Goal: Use online tool/utility: Utilize a website feature to perform a specific function

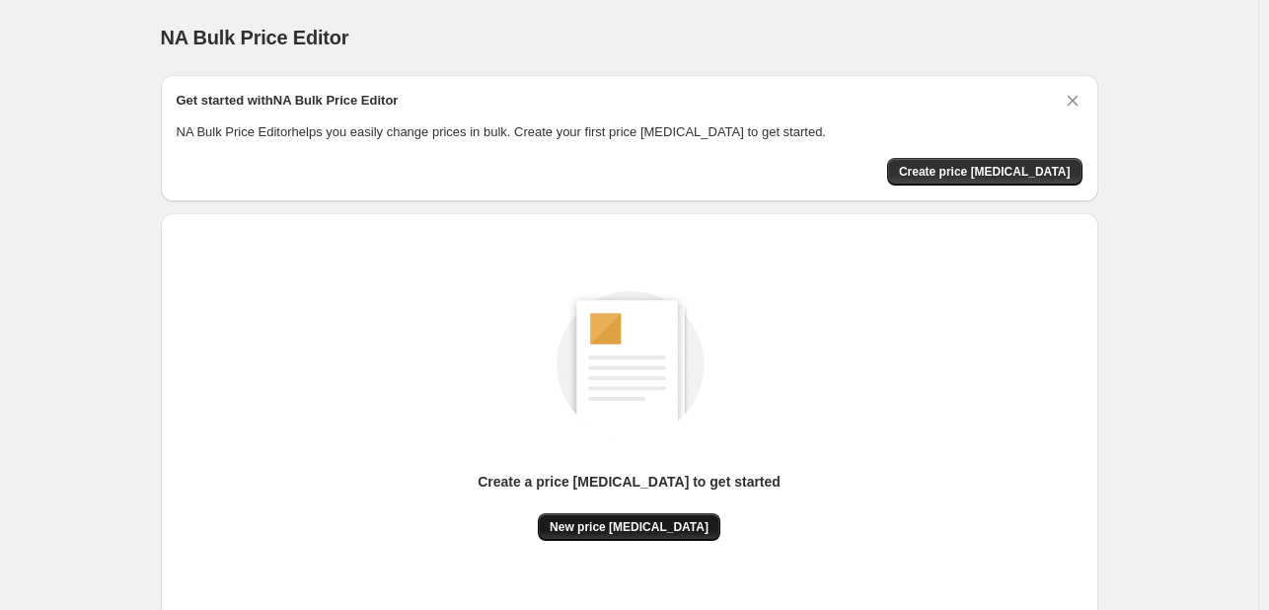
click at [671, 530] on span "New price [MEDICAL_DATA]" at bounding box center [629, 527] width 159 height 16
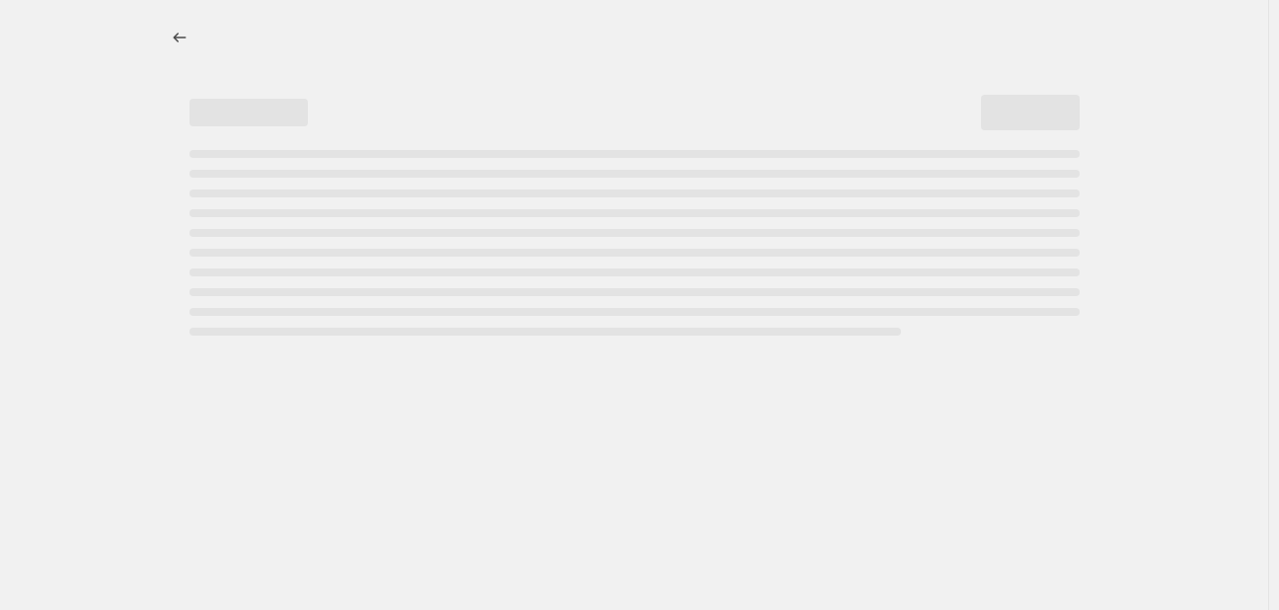
select select "percentage"
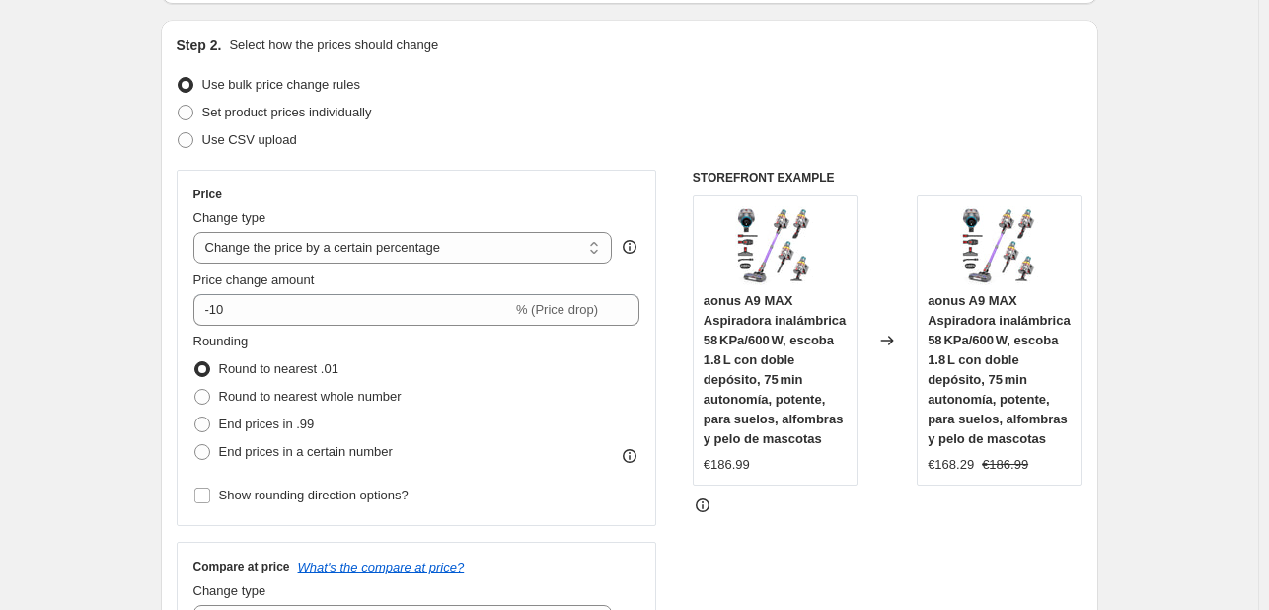
scroll to position [197, 0]
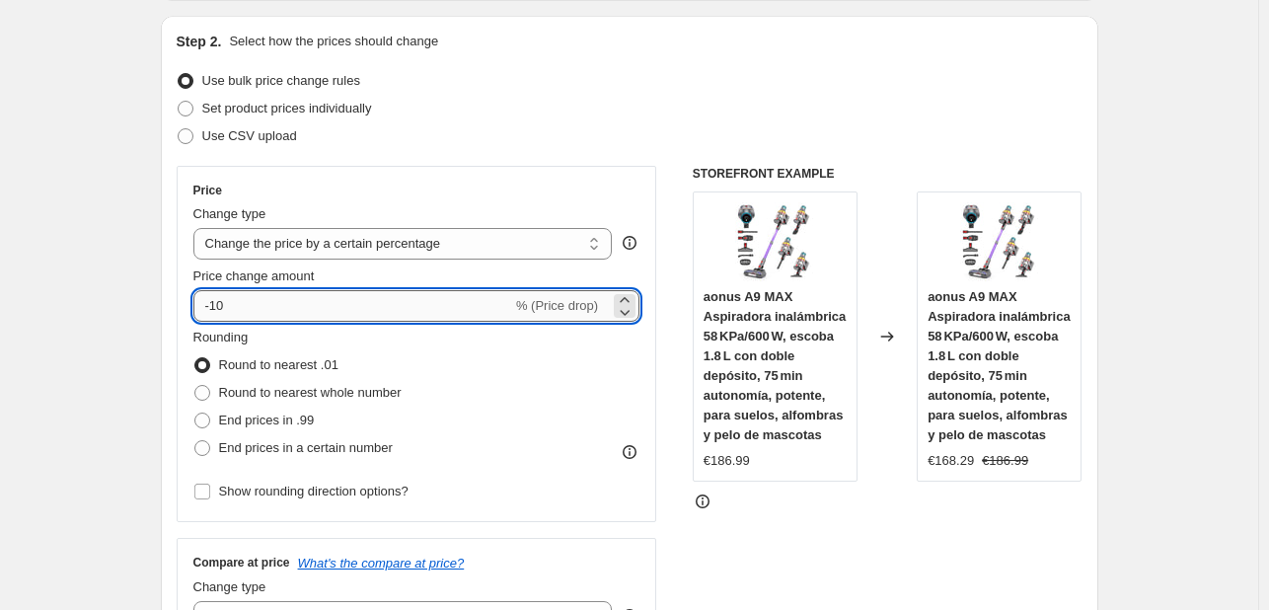
click at [302, 293] on input "-10" at bounding box center [352, 306] width 319 height 32
type input "-1"
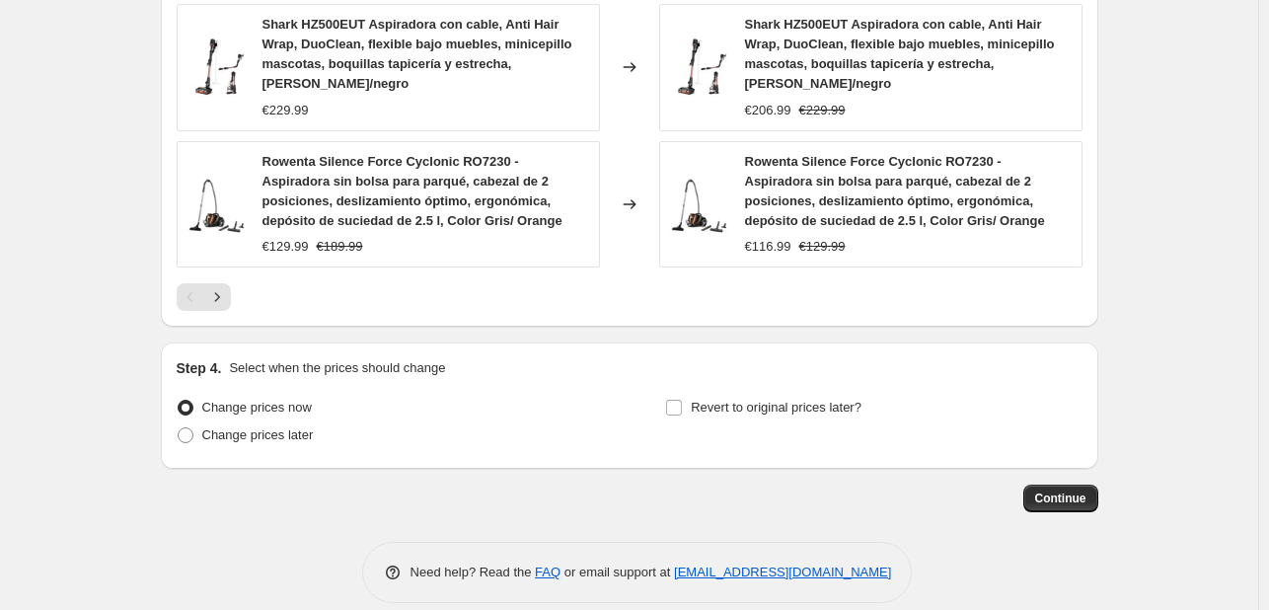
scroll to position [1532, 0]
type input "-25"
click at [1042, 489] on span "Continue" at bounding box center [1060, 497] width 51 height 16
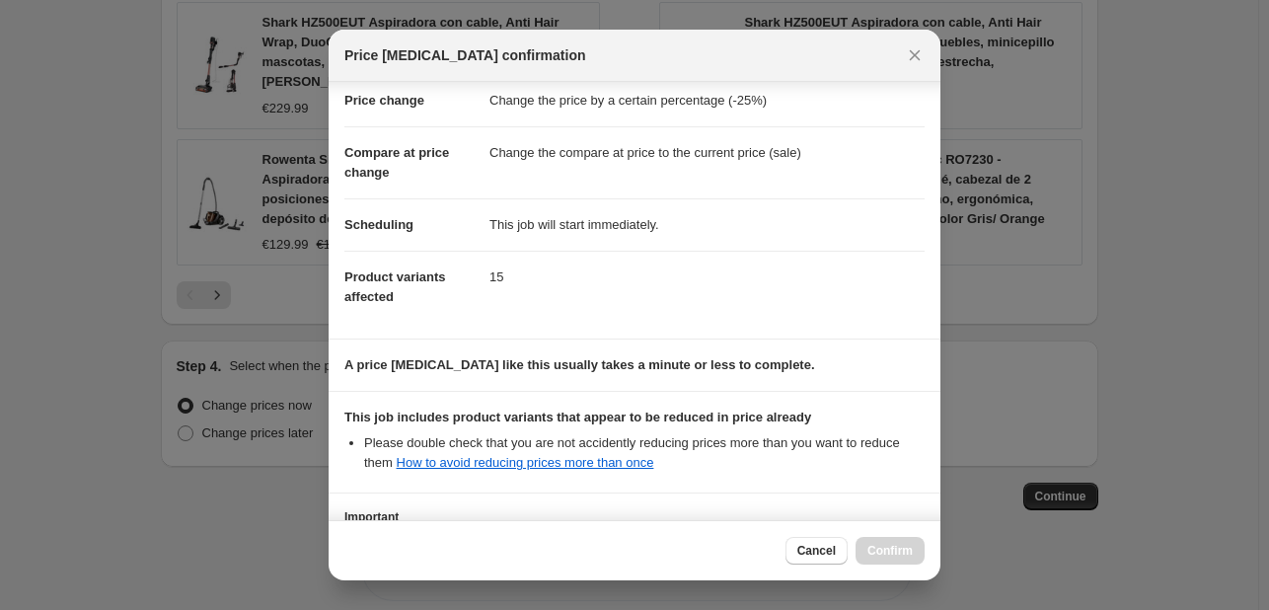
scroll to position [219, 0]
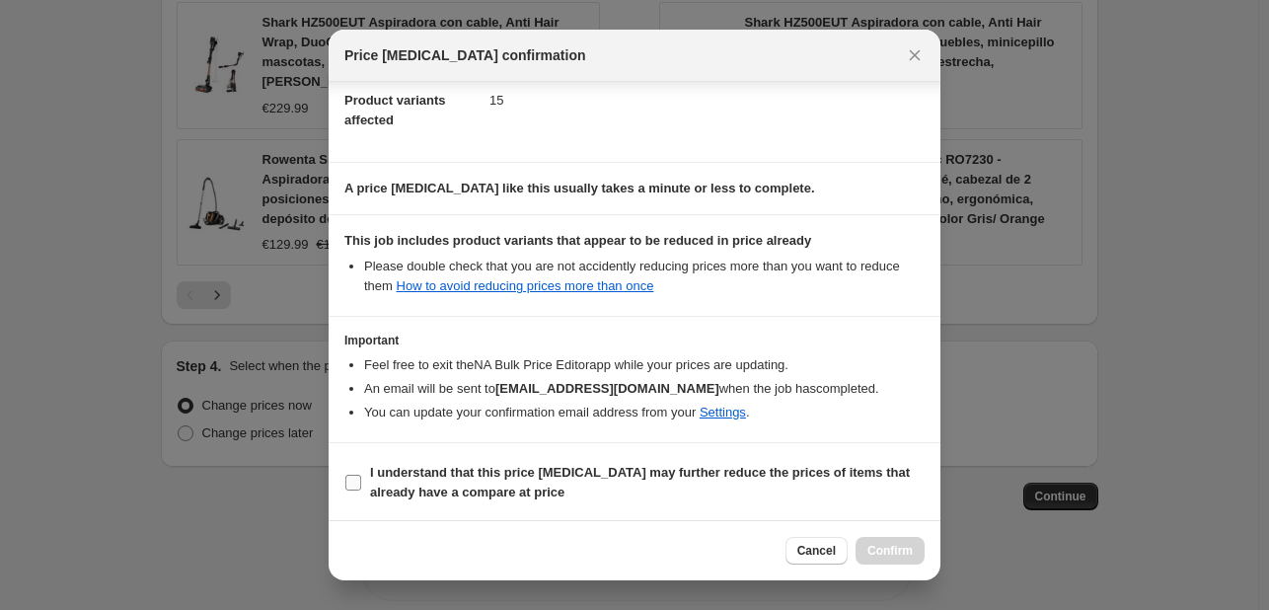
drag, startPoint x: 352, startPoint y: 478, endPoint x: 421, endPoint y: 477, distance: 69.1
click at [353, 478] on input "I understand that this price [MEDICAL_DATA] may further reduce the prices of it…" at bounding box center [353, 483] width 16 height 16
checkbox input "true"
drag, startPoint x: 889, startPoint y: 551, endPoint x: 773, endPoint y: 380, distance: 206.7
click at [889, 552] on span "Confirm" at bounding box center [890, 551] width 45 height 16
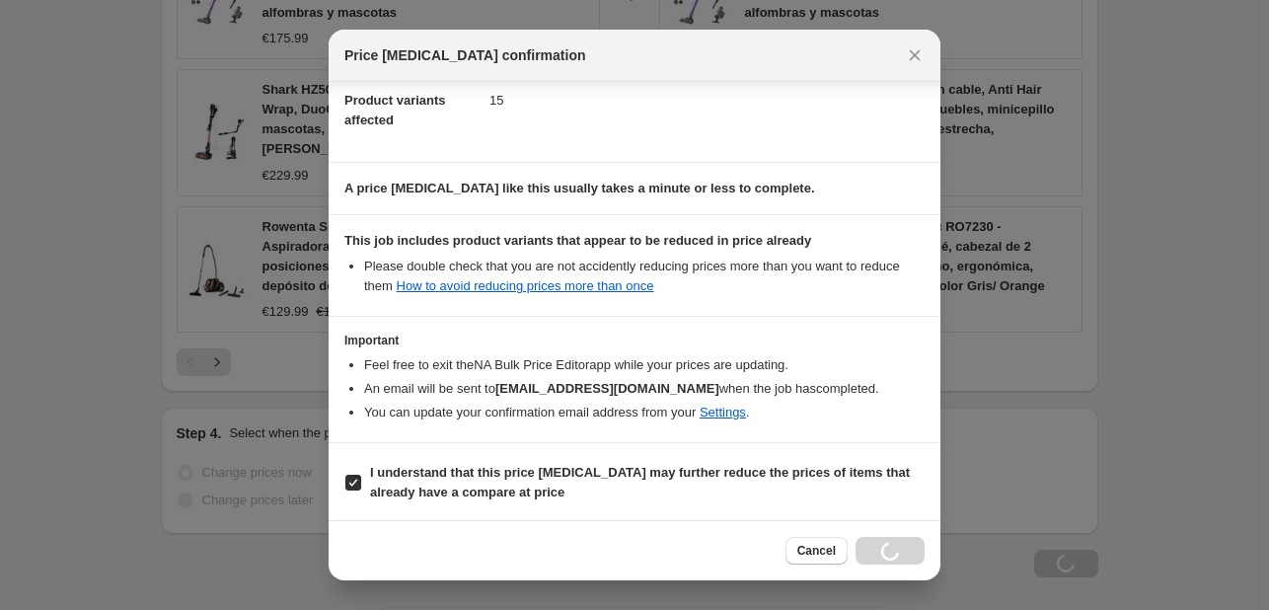
scroll to position [1599, 0]
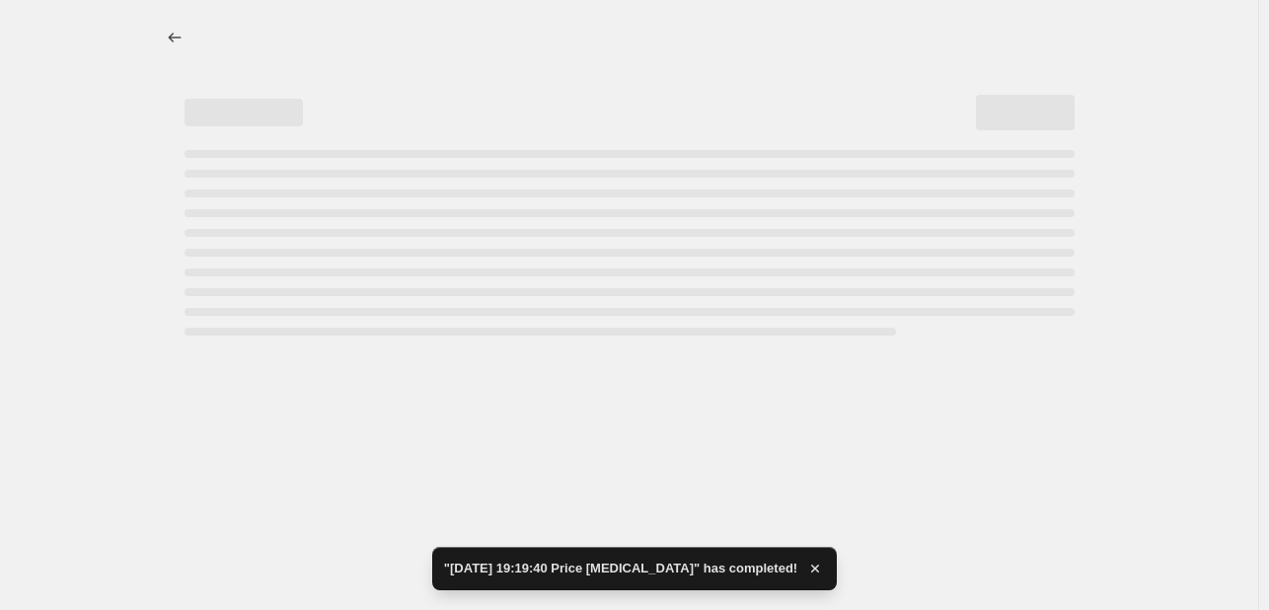
select select "percentage"
